Goal: Navigation & Orientation: Find specific page/section

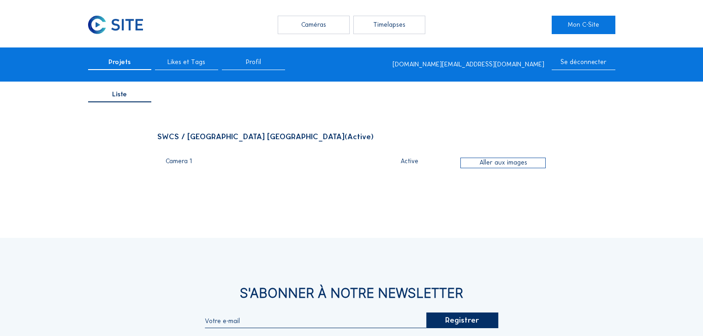
click at [317, 30] on div "Caméras" at bounding box center [313, 25] width 71 height 18
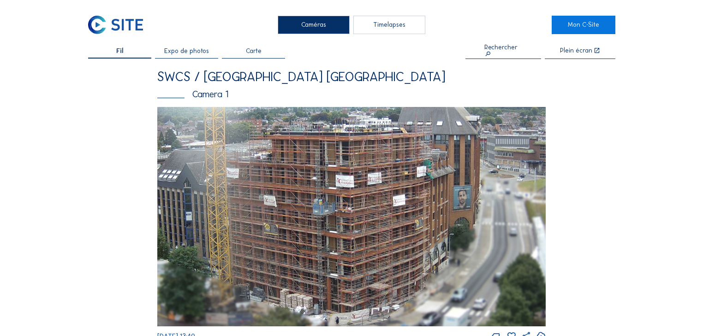
click at [323, 185] on img at bounding box center [351, 217] width 389 height 220
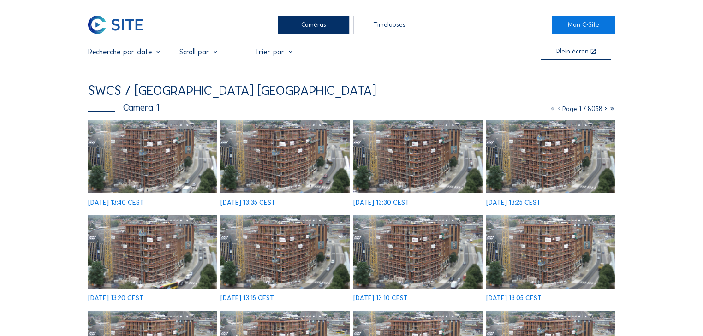
click at [171, 155] on img at bounding box center [152, 156] width 129 height 73
